Goal: Check status: Check status

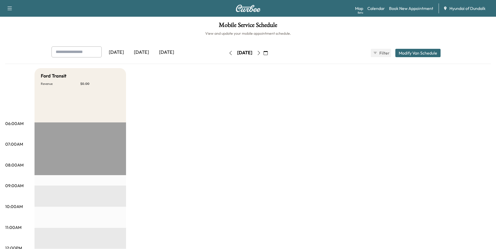
click at [268, 53] on icon "button" at bounding box center [265, 53] width 4 height 4
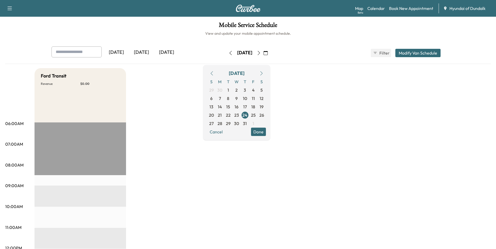
click at [142, 52] on div "[DATE]" at bounding box center [141, 53] width 25 height 12
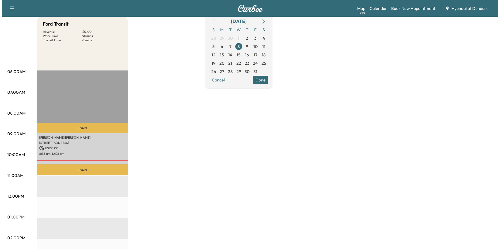
scroll to position [52, 0]
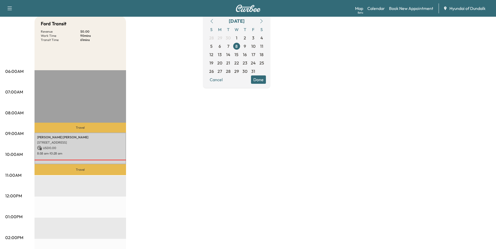
click at [151, 141] on div "Ford Transit Revenue $ 0.00 Work Time 90 mins Transit Time 61 mins Travel [PERS…" at bounding box center [262, 212] width 456 height 392
click at [225, 82] on button "Cancel" at bounding box center [216, 80] width 18 height 8
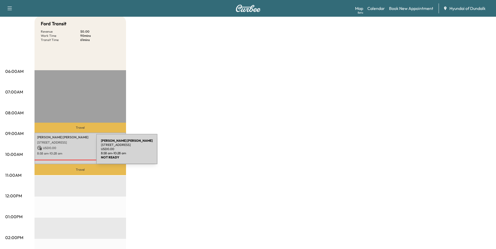
click at [57, 152] on p "8:58 am - 10:28 am" at bounding box center [80, 154] width 86 height 4
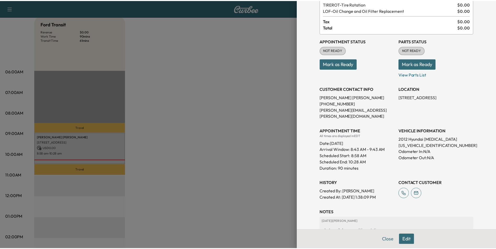
scroll to position [0, 0]
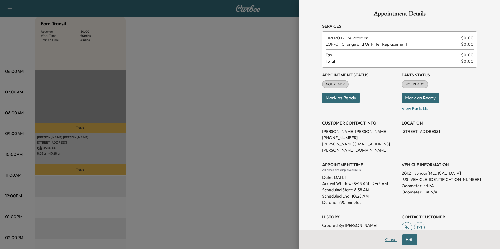
click at [388, 237] on button "Close" at bounding box center [390, 240] width 18 height 10
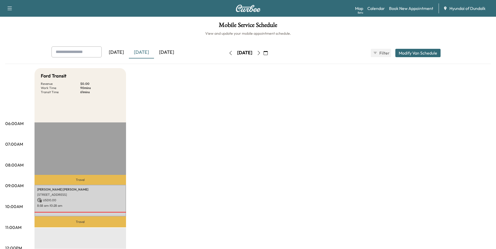
click at [261, 51] on icon "button" at bounding box center [259, 53] width 4 height 4
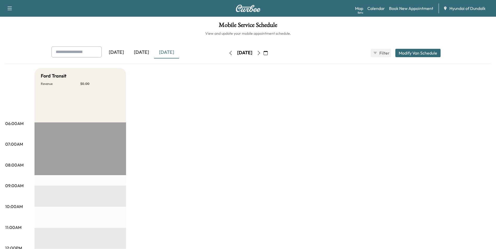
click at [228, 53] on icon "button" at bounding box center [230, 53] width 4 height 4
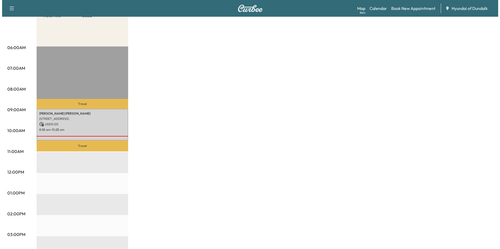
scroll to position [78, 0]
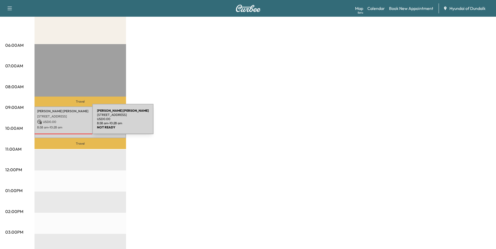
click at [51, 121] on p "USD 0.00" at bounding box center [80, 122] width 86 height 5
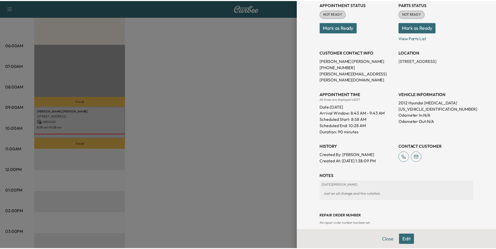
scroll to position [0, 0]
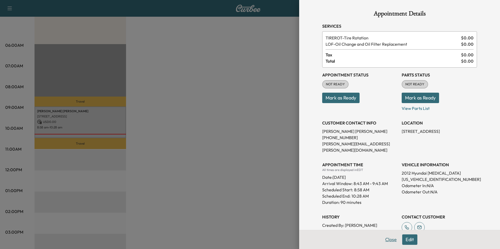
click at [388, 241] on button "Close" at bounding box center [390, 240] width 18 height 10
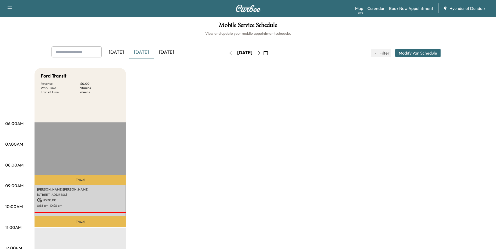
click at [12, 9] on icon "button" at bounding box center [10, 8] width 6 height 6
click at [19, 18] on link "Support" at bounding box center [19, 18] width 20 height 6
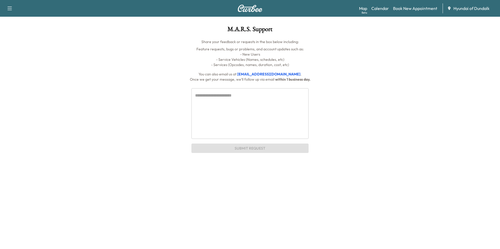
click at [7, 8] on icon "button" at bounding box center [10, 8] width 6 height 6
click at [16, 20] on link "Support" at bounding box center [19, 18] width 20 height 6
click at [255, 9] on img at bounding box center [249, 8] width 25 height 7
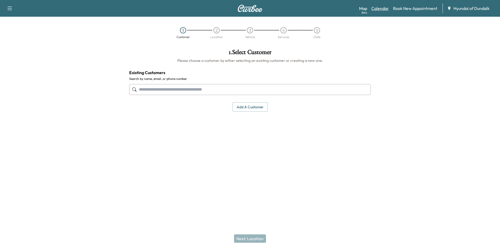
click at [377, 8] on link "Calendar" at bounding box center [380, 8] width 18 height 6
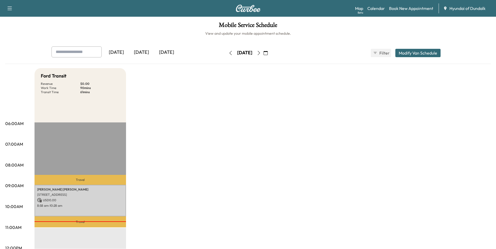
click at [11, 11] on icon "button" at bounding box center [10, 8] width 6 height 6
click at [127, 28] on h1 "Mobile Service Schedule" at bounding box center [247, 26] width 485 height 9
click at [261, 53] on icon "button" at bounding box center [259, 53] width 4 height 4
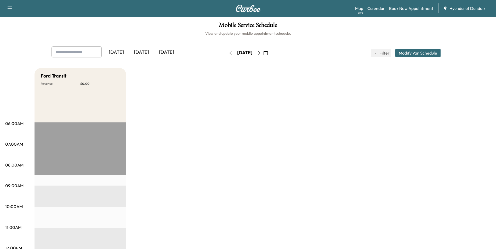
click at [226, 54] on button "button" at bounding box center [230, 53] width 9 height 8
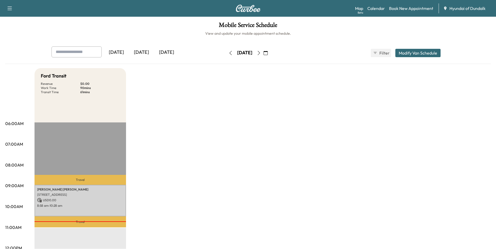
drag, startPoint x: 218, startPoint y: 54, endPoint x: 280, endPoint y: 176, distance: 136.7
